Goal: Information Seeking & Learning: Learn about a topic

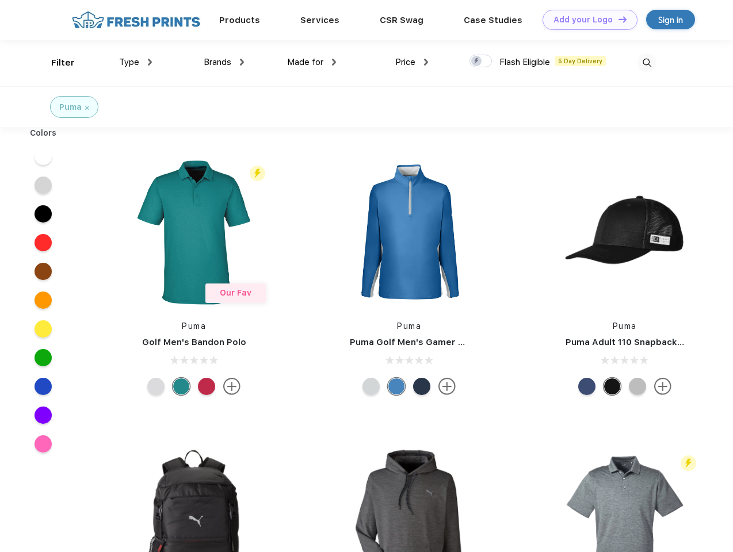
click at [585, 20] on link "Add your Logo Design Tool" at bounding box center [589, 20] width 95 height 20
click at [0, 0] on div "Design Tool" at bounding box center [0, 0] width 0 height 0
click at [617, 19] on link "Add your Logo Design Tool" at bounding box center [589, 20] width 95 height 20
click at [55, 63] on div "Filter" at bounding box center [63, 62] width 24 height 13
click at [136, 62] on span "Type" at bounding box center [129, 62] width 20 height 10
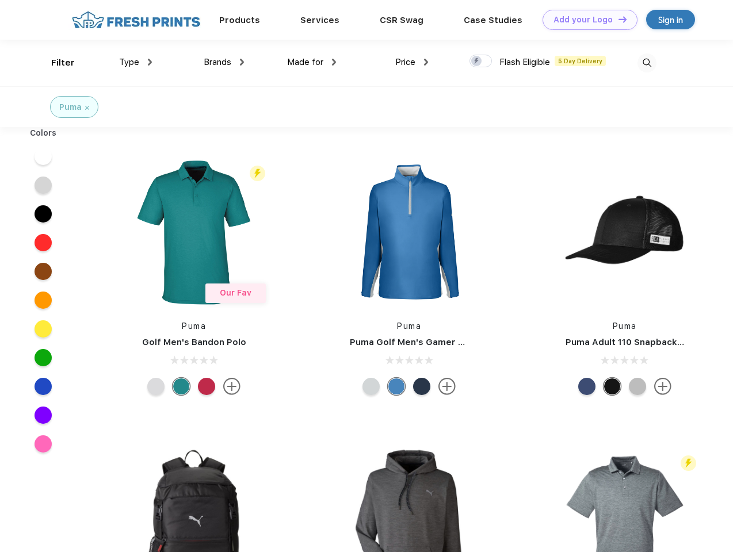
click at [224, 62] on span "Brands" at bounding box center [218, 62] width 28 height 10
click at [312, 62] on span "Made for" at bounding box center [305, 62] width 36 height 10
click at [412, 62] on span "Price" at bounding box center [405, 62] width 20 height 10
click at [481, 62] on div at bounding box center [480, 61] width 22 height 13
click at [477, 62] on input "checkbox" at bounding box center [472, 57] width 7 height 7
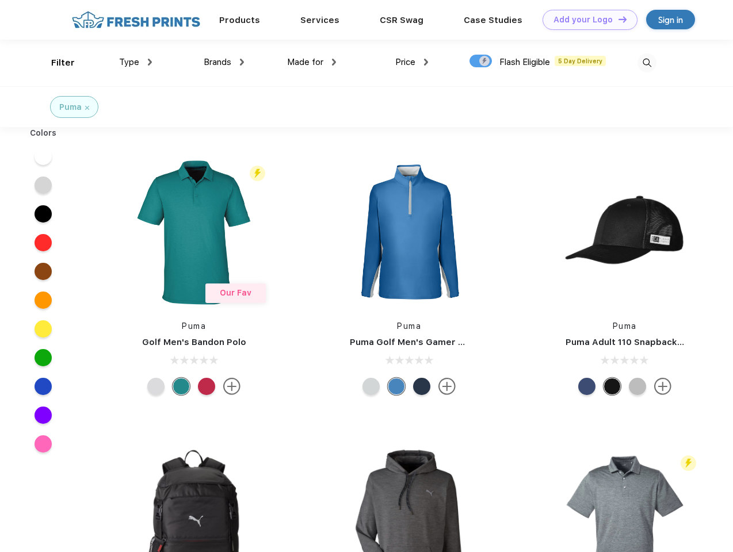
click at [646, 63] on img at bounding box center [646, 62] width 19 height 19
